Goal: Task Accomplishment & Management: Manage account settings

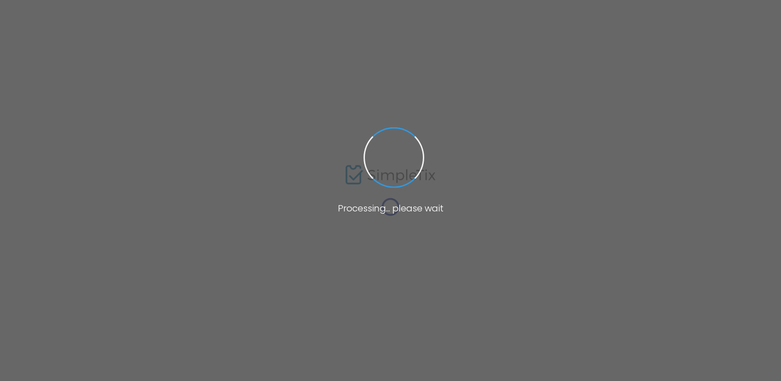
type input "[URL][DOMAIN_NAME][PERSON_NAME]"
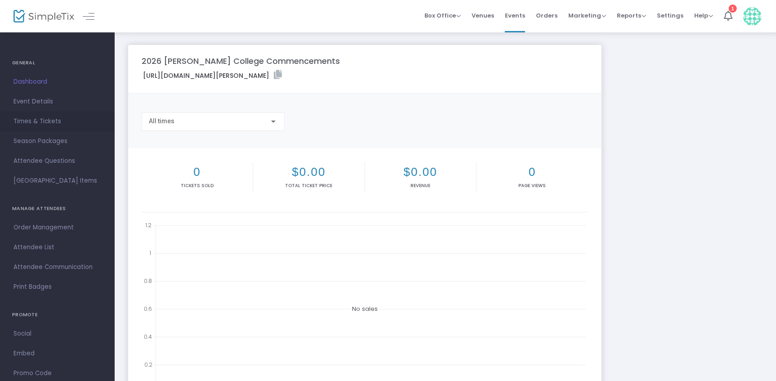
click at [54, 116] on span "Times & Tickets" at bounding box center [57, 122] width 88 height 12
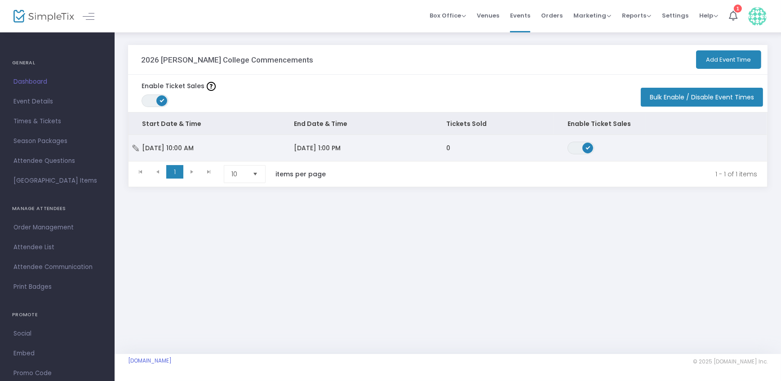
click at [369, 146] on td "[DATE] 1:00 PM" at bounding box center [357, 148] width 152 height 26
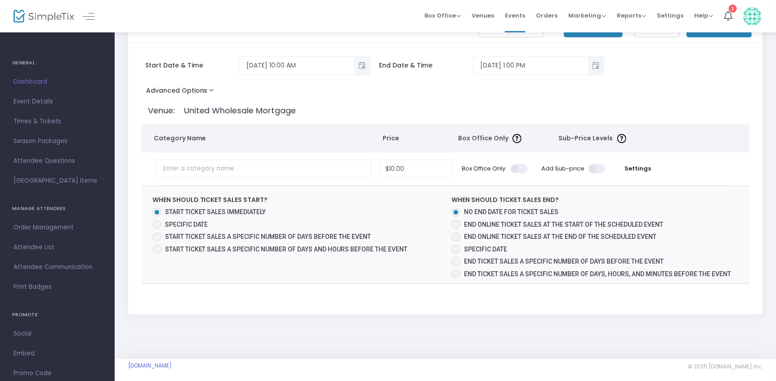
scroll to position [36, 0]
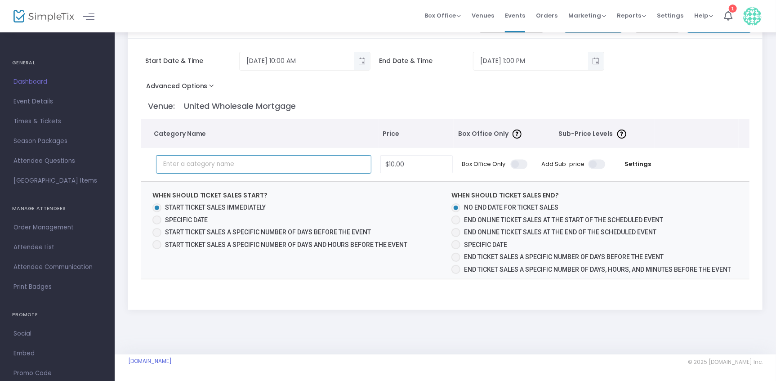
click at [226, 162] on input "text" at bounding box center [263, 164] width 215 height 18
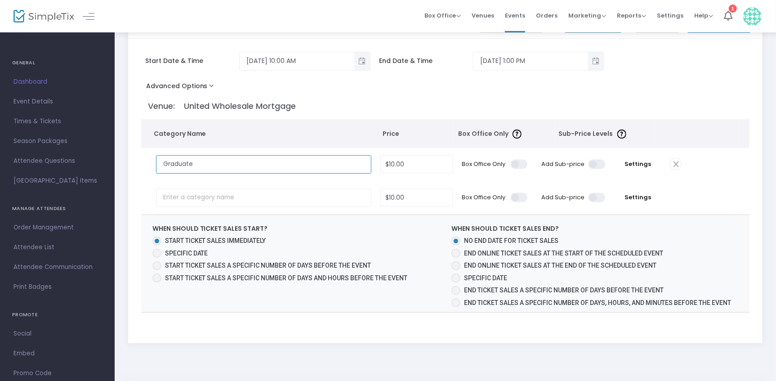
type input "Graduate"
click at [420, 166] on input "10" at bounding box center [416, 164] width 71 height 17
click at [520, 166] on span at bounding box center [520, 164] width 18 height 9
click at [196, 159] on input "checkbox" at bounding box center [196, 159] width 0 height 0
click at [525, 161] on span at bounding box center [520, 164] width 18 height 9
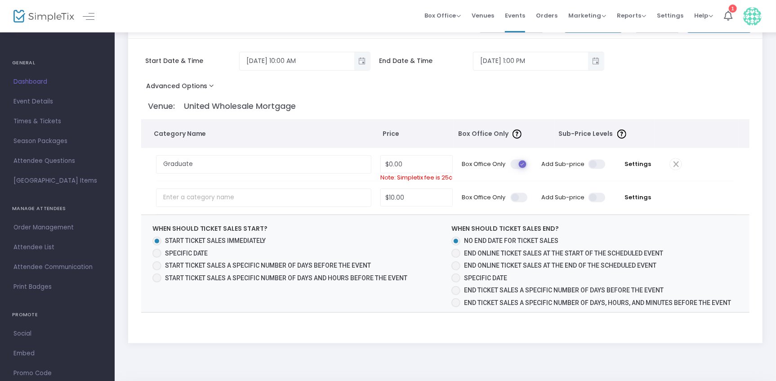
click at [196, 159] on input "checkbox" at bounding box center [196, 159] width 0 height 0
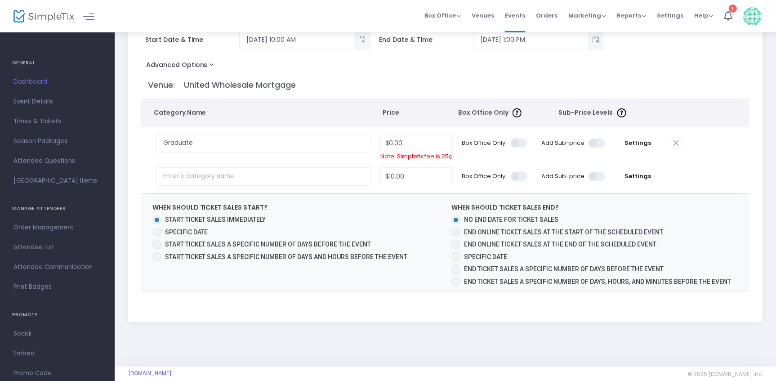
scroll to position [69, 0]
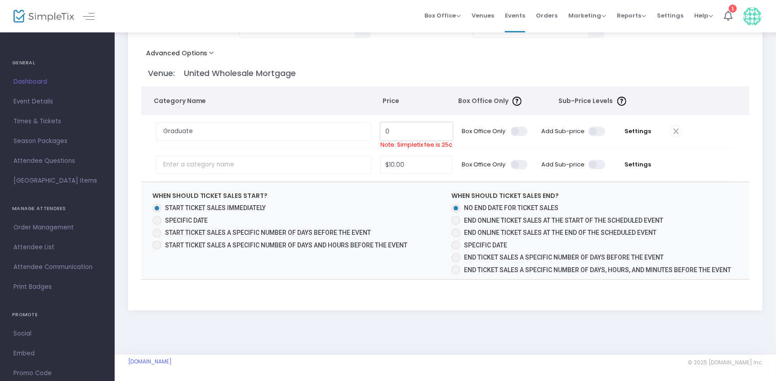
click at [423, 129] on input "0" at bounding box center [416, 131] width 71 height 17
type input "$0.00"
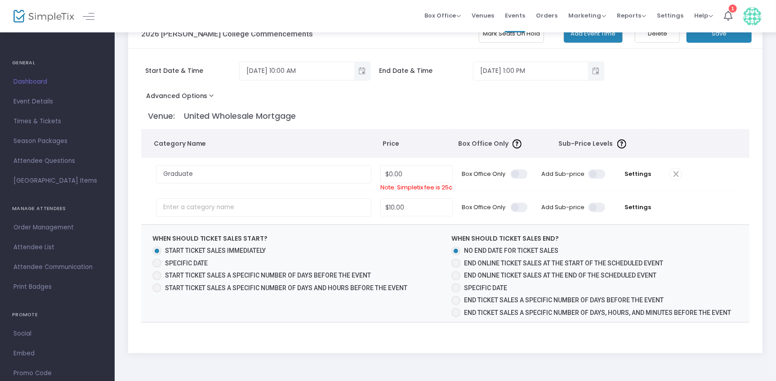
scroll to position [40, 0]
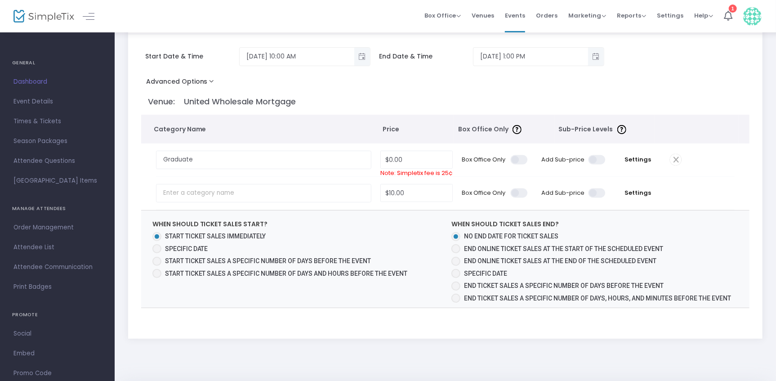
click at [599, 157] on span at bounding box center [598, 159] width 18 height 9
click at [274, 154] on input "checkbox" at bounding box center [274, 154] width 0 height 0
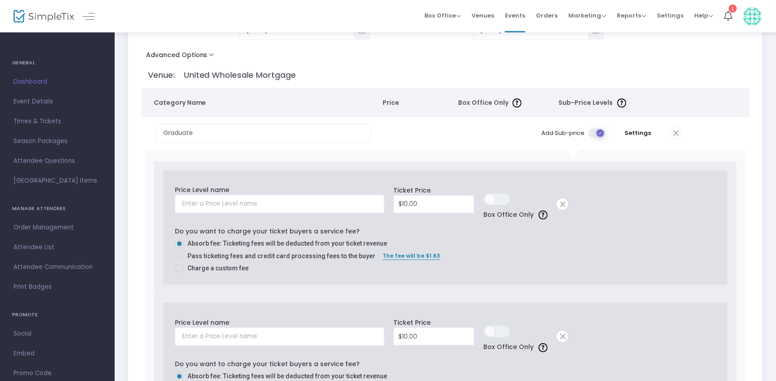
scroll to position [81, 0]
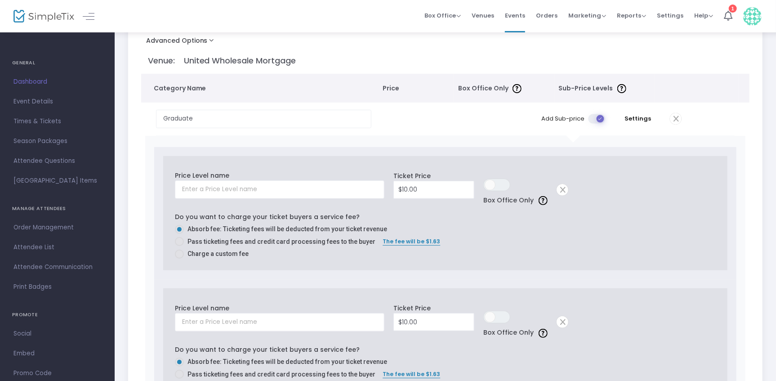
click at [182, 250] on span at bounding box center [179, 254] width 9 height 9
click at [179, 259] on input "Charge a custom fee" at bounding box center [179, 259] width 0 height 0
radio input "true"
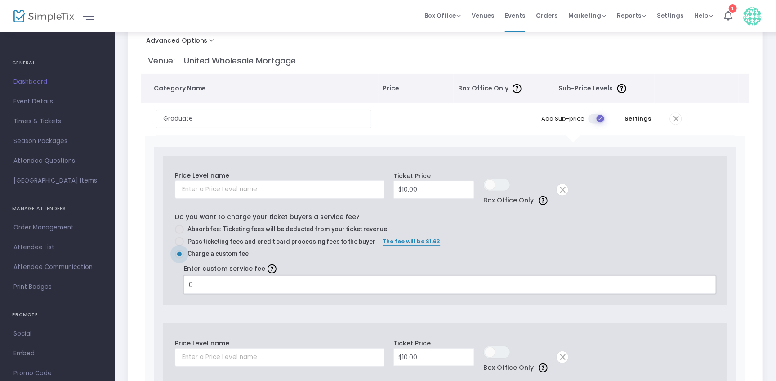
click at [241, 280] on input "0" at bounding box center [449, 284] width 531 height 17
type input "$0.00"
type input "$10.00"
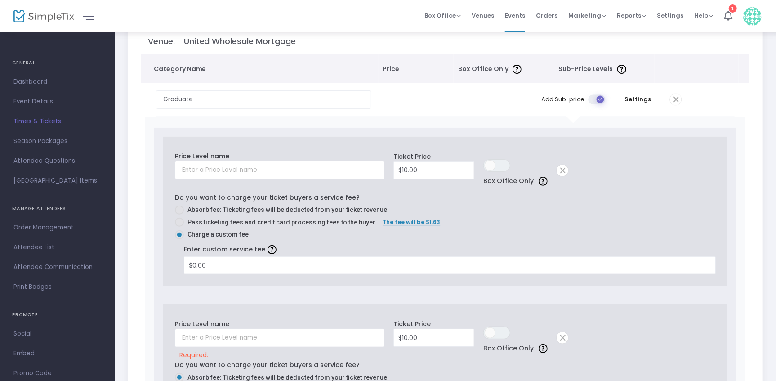
scroll to position [116, 0]
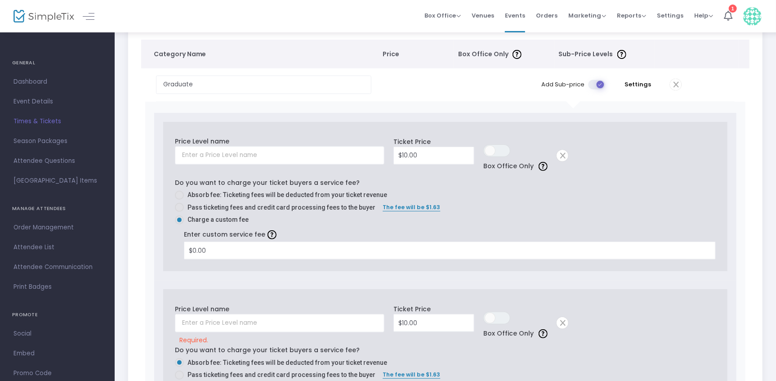
click at [565, 155] on span at bounding box center [563, 156] width 12 height 12
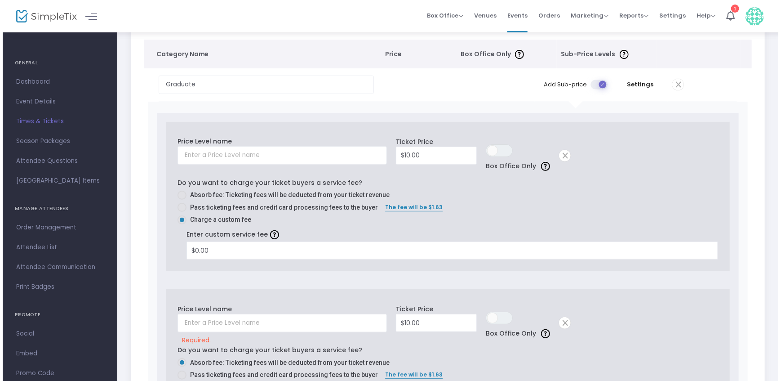
scroll to position [0, 0]
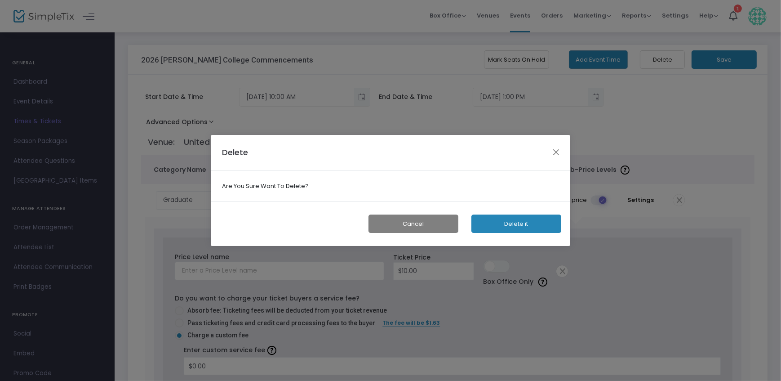
click at [525, 228] on button "Delete it" at bounding box center [517, 223] width 90 height 18
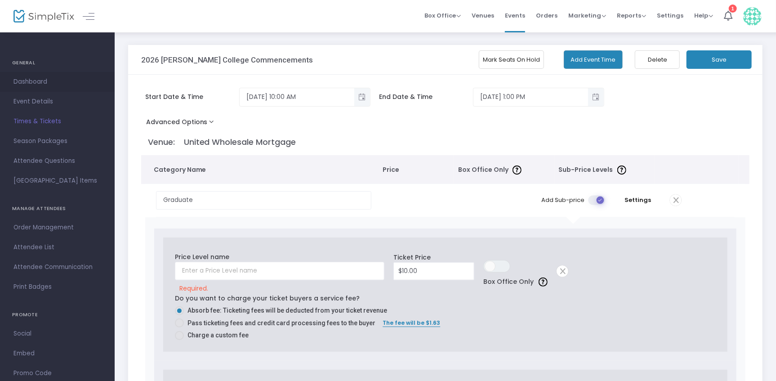
click at [30, 75] on link "Dashboard" at bounding box center [57, 82] width 115 height 20
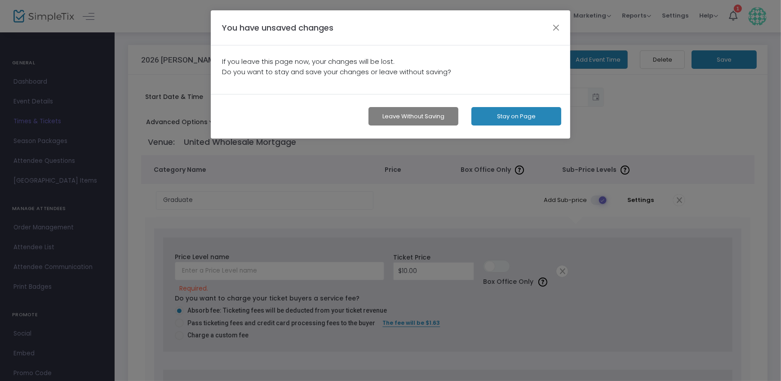
click at [432, 117] on button "Leave without Saving" at bounding box center [414, 116] width 90 height 18
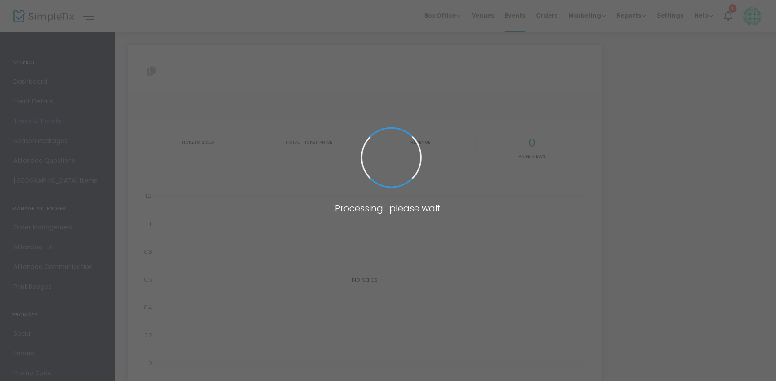
type input "https://www.simpletix.com/e/2026-walsh-college-commencements-tickets-237535"
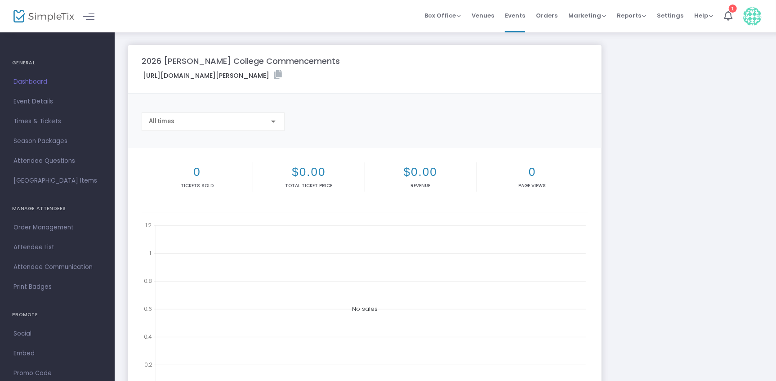
click at [44, 18] on img at bounding box center [43, 16] width 61 height 13
